Goal: Task Accomplishment & Management: Manage account settings

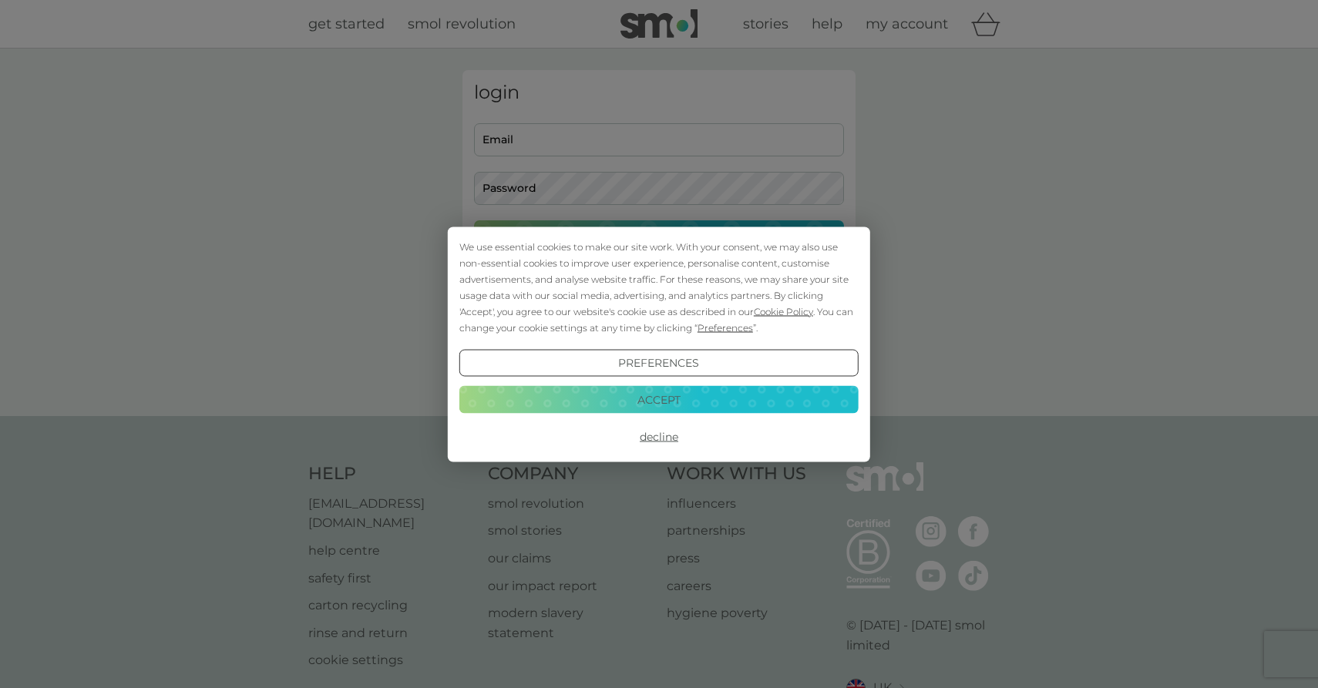
click at [702, 363] on button "Preferences" at bounding box center [658, 363] width 399 height 28
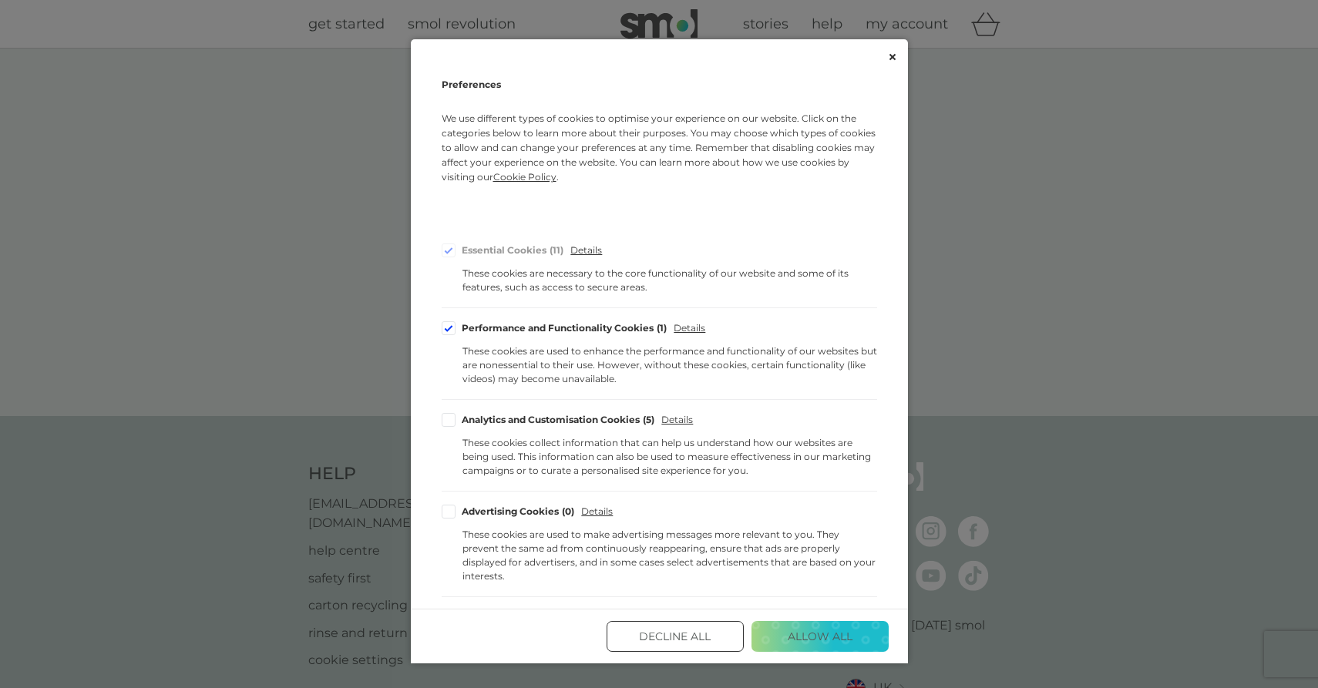
click at [721, 635] on button "Decline All" at bounding box center [675, 636] width 137 height 31
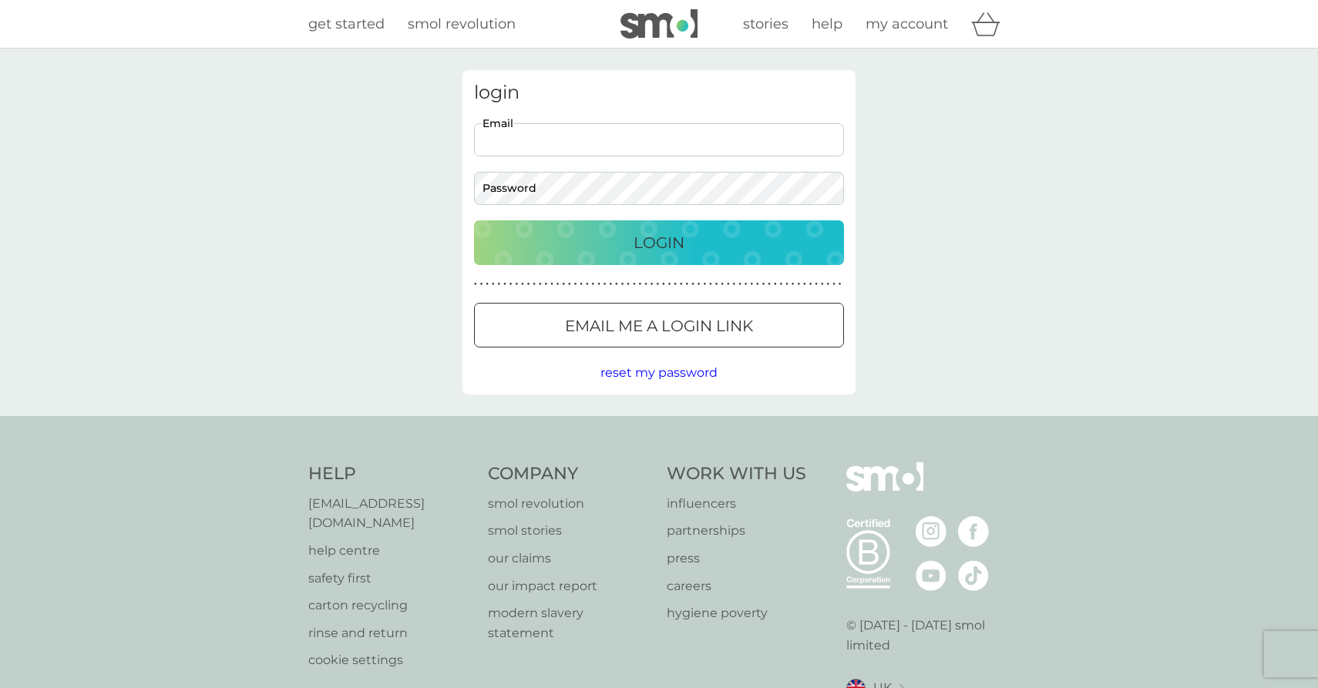
click at [539, 145] on input "Email" at bounding box center [659, 139] width 370 height 33
type input "[EMAIL_ADDRESS][DOMAIN_NAME]"
click at [651, 230] on button "Login" at bounding box center [659, 242] width 370 height 45
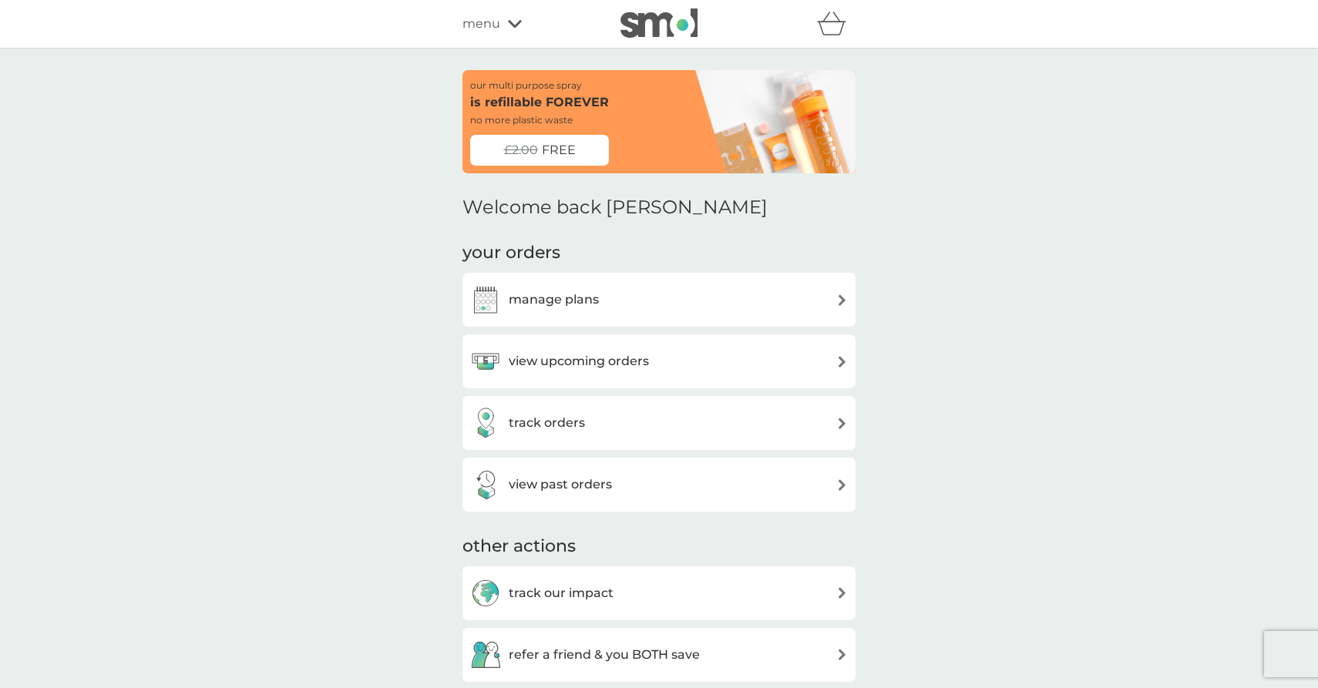
click at [843, 362] on img at bounding box center [842, 362] width 12 height 12
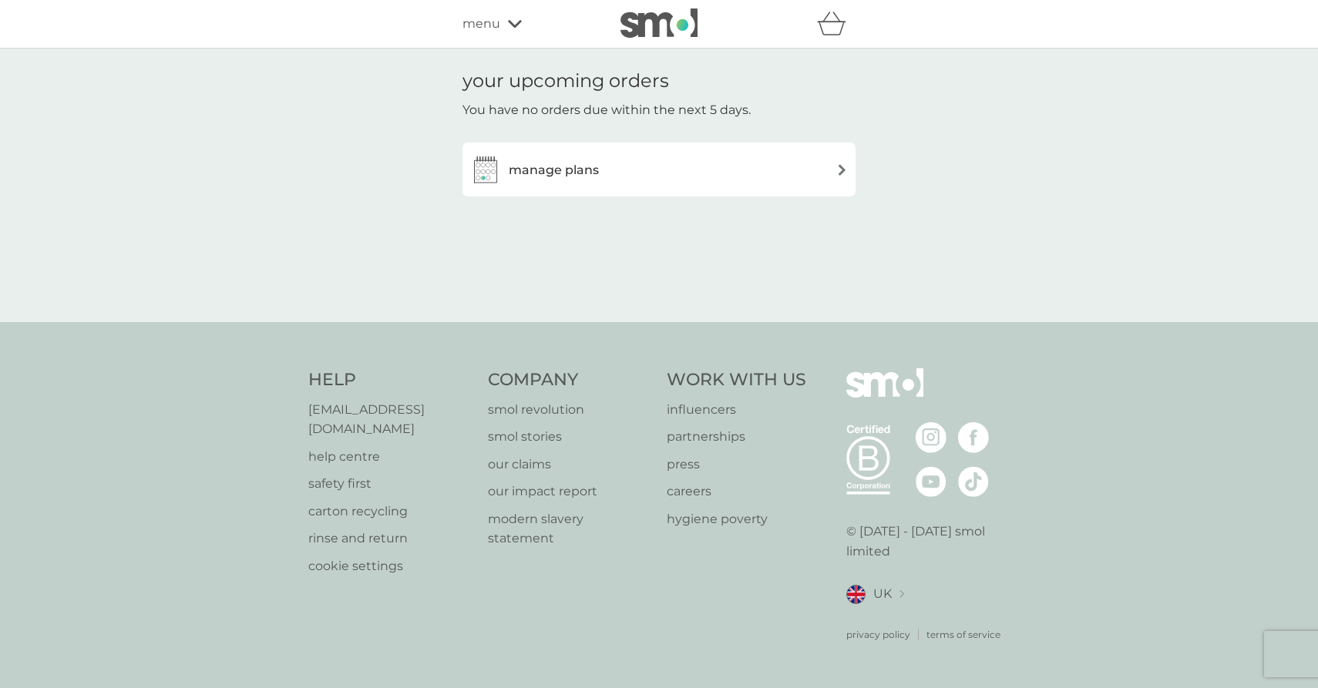
click at [840, 173] on img at bounding box center [842, 170] width 12 height 12
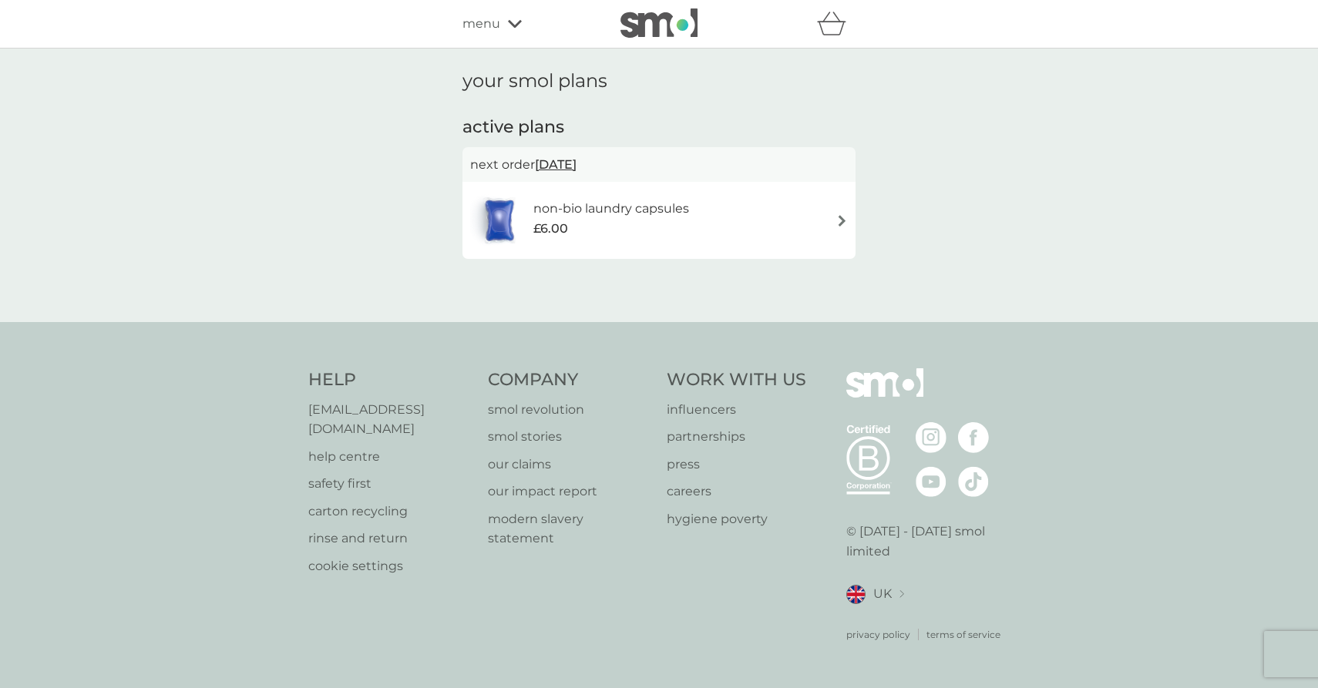
click at [577, 164] on span "9 Nov 2025" at bounding box center [556, 165] width 42 height 30
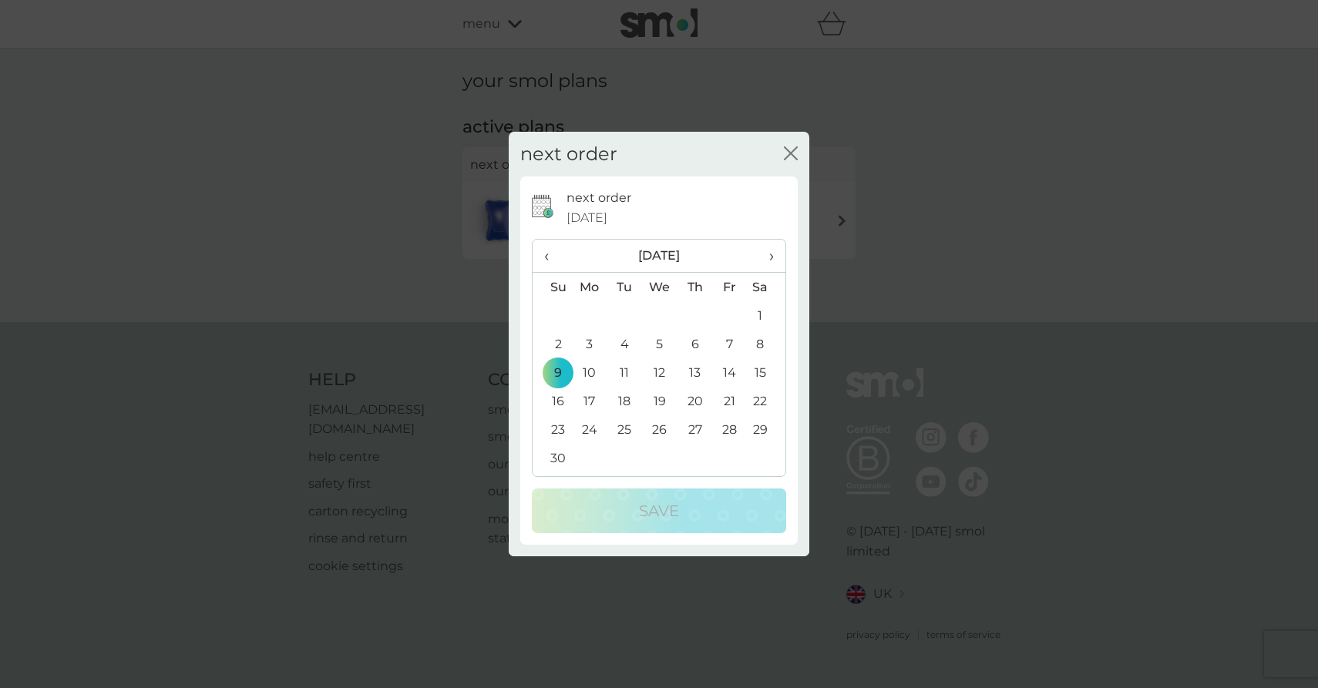
click at [549, 261] on span "‹" at bounding box center [552, 256] width 16 height 32
click at [559, 404] on td "19" at bounding box center [552, 401] width 39 height 29
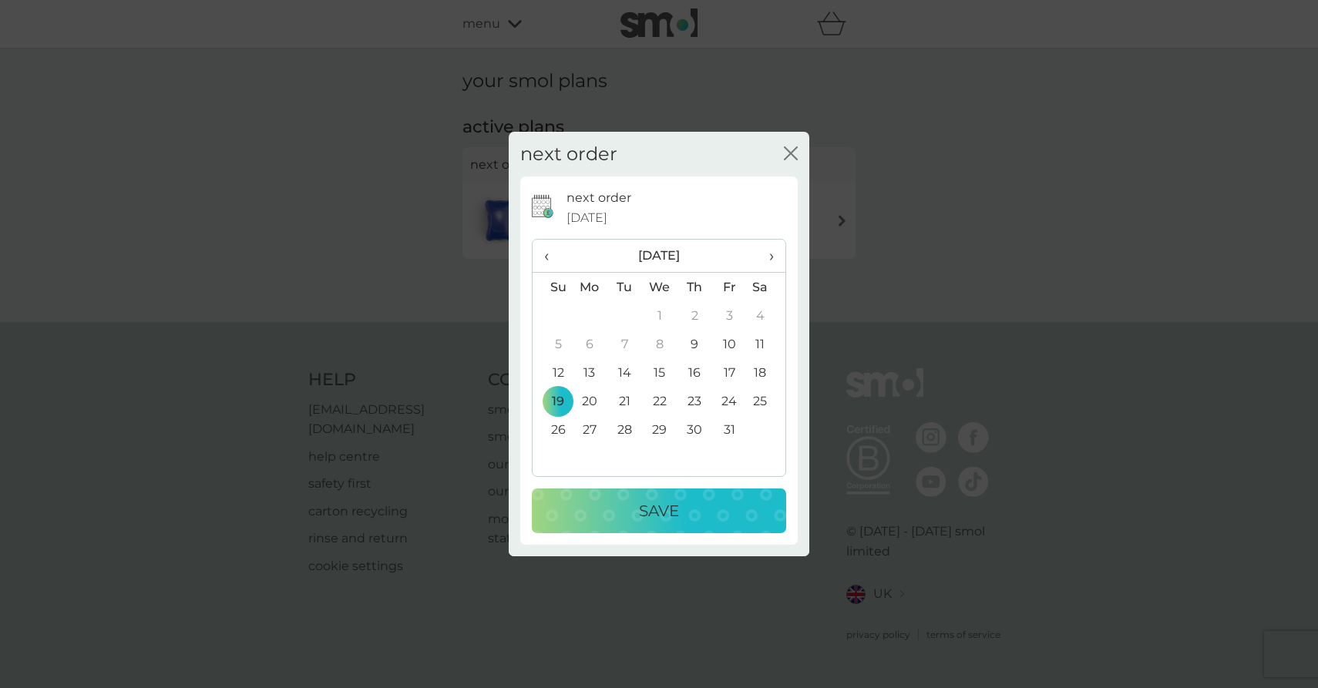
click at [663, 508] on p "Save" at bounding box center [659, 511] width 40 height 25
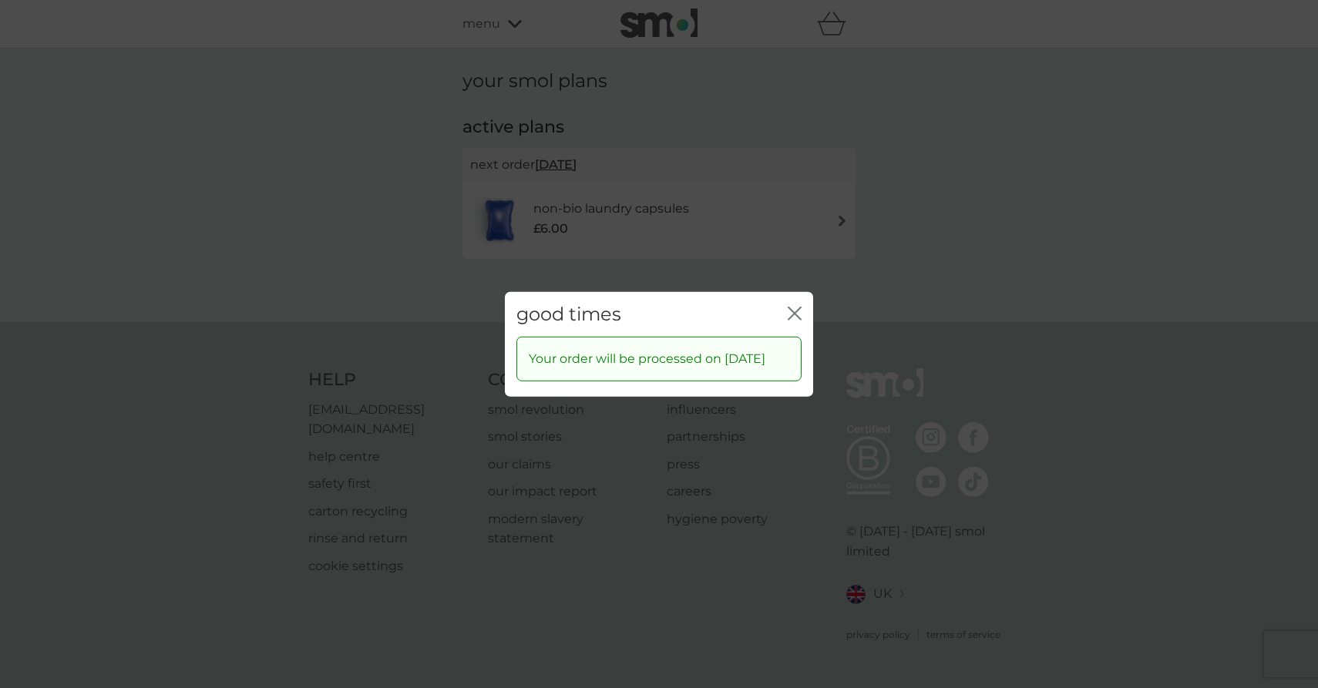
click at [792, 307] on icon "close" at bounding box center [792, 313] width 6 height 12
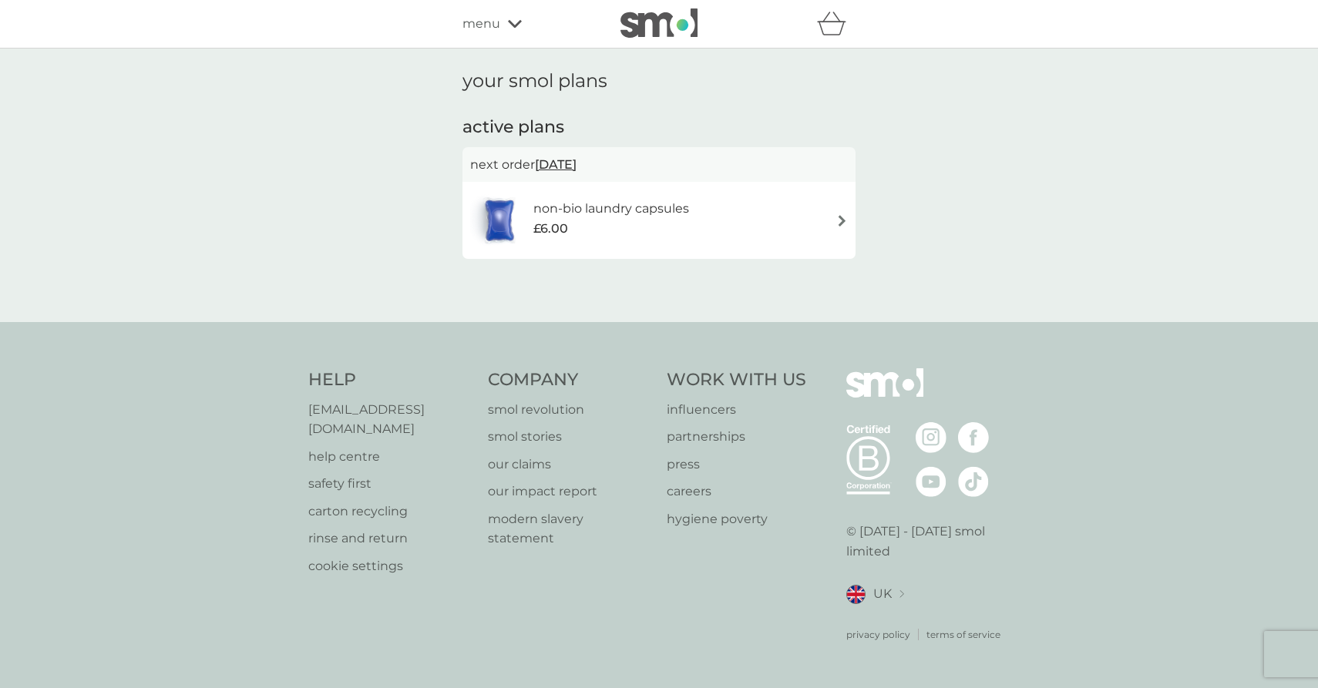
click at [840, 220] on img at bounding box center [842, 221] width 12 height 12
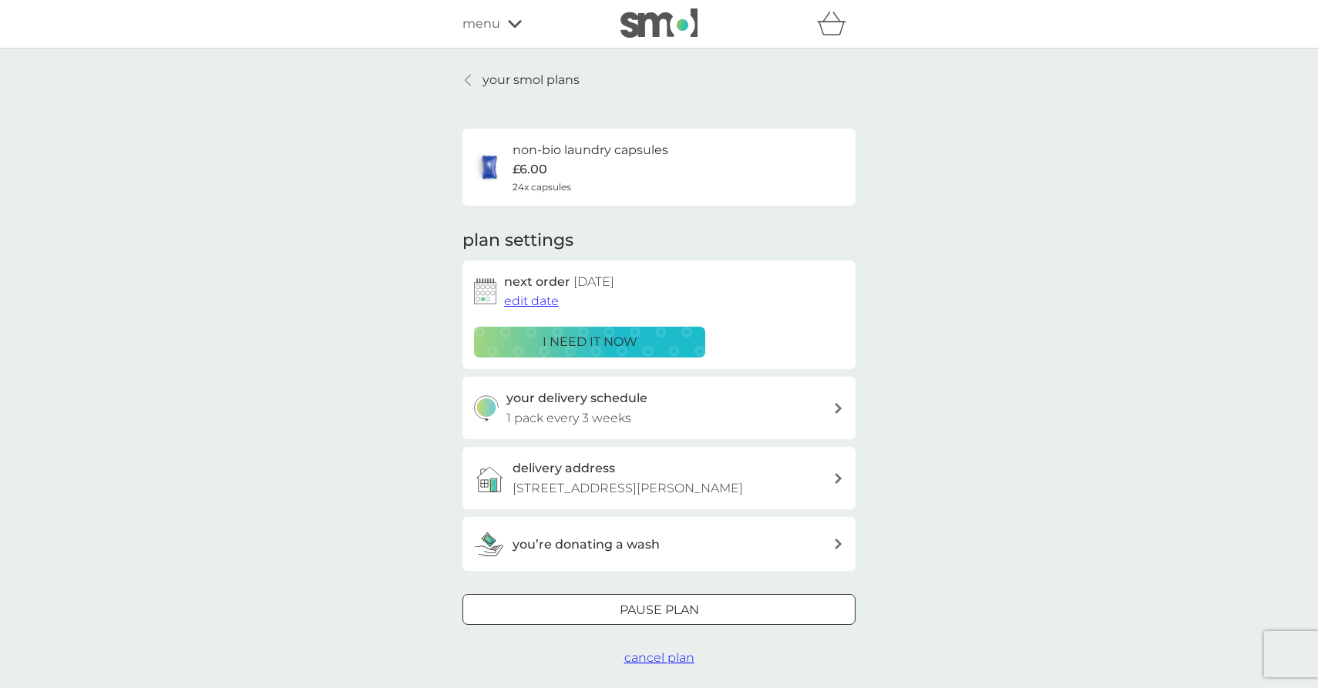
click at [836, 409] on icon at bounding box center [839, 408] width 8 height 11
select select "21"
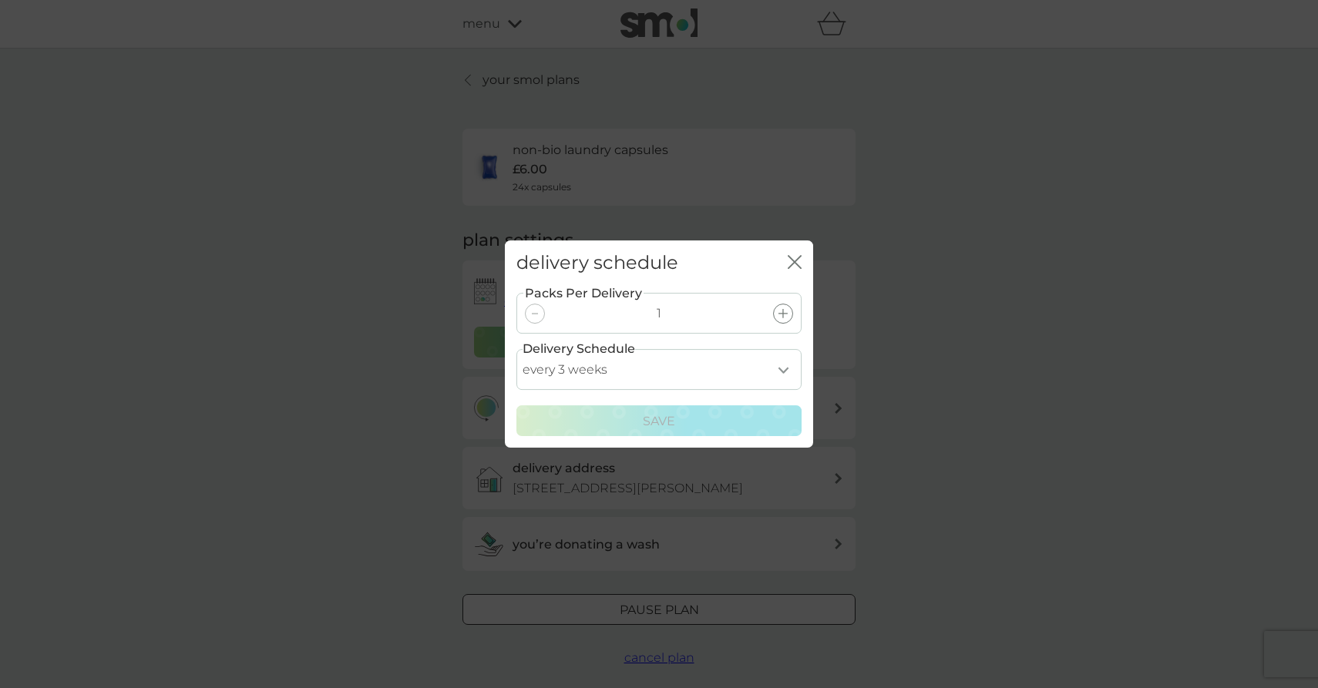
click at [785, 371] on select "every 1 week every 2 weeks every 3 weeks every 4 weeks every 5 weeks every 6 we…" at bounding box center [659, 369] width 285 height 41
click at [795, 261] on icon "close" at bounding box center [798, 262] width 6 height 12
